Goal: Task Accomplishment & Management: Use online tool/utility

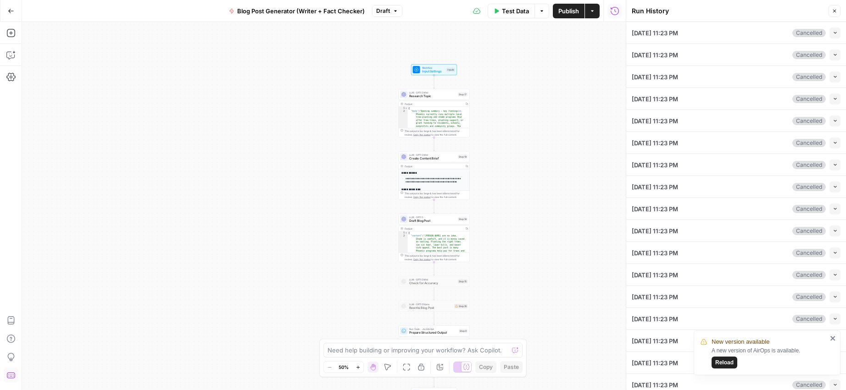
click at [832, 12] on icon "button" at bounding box center [835, 11] width 6 height 6
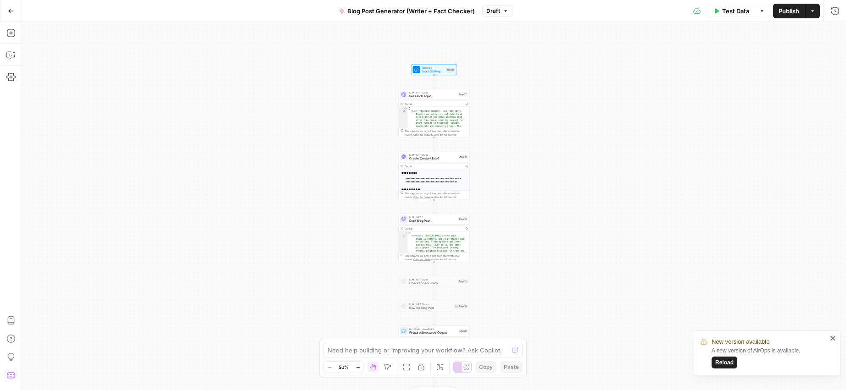
click at [829, 11] on button "Run History" at bounding box center [835, 11] width 15 height 15
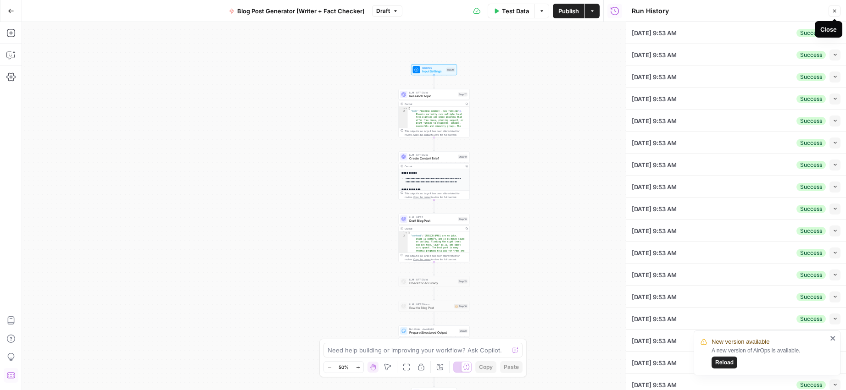
click at [834, 11] on icon "button" at bounding box center [834, 11] width 3 height 3
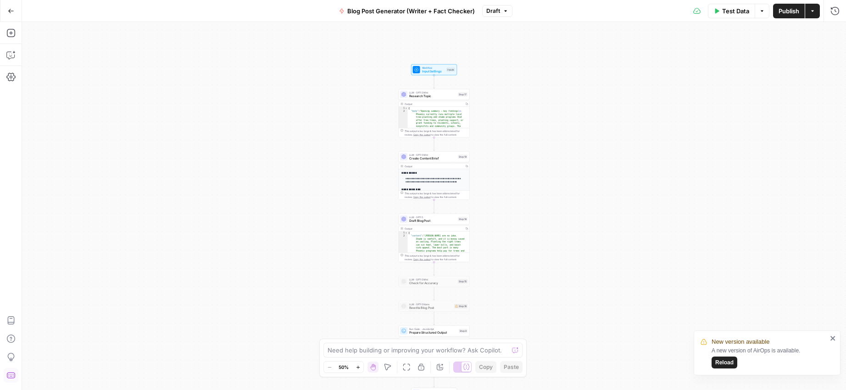
click at [726, 364] on span "Reload" at bounding box center [724, 363] width 18 height 8
